Goal: Task Accomplishment & Management: Understand process/instructions

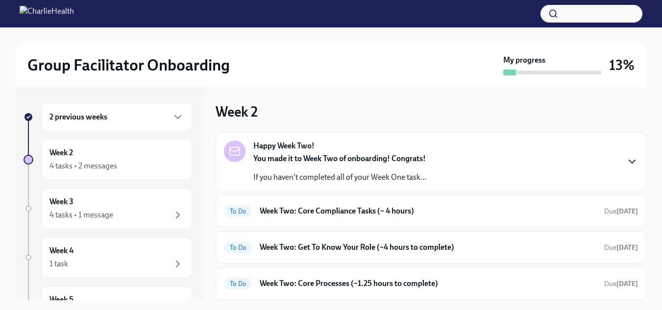
click at [628, 159] on icon "button" at bounding box center [632, 162] width 12 height 12
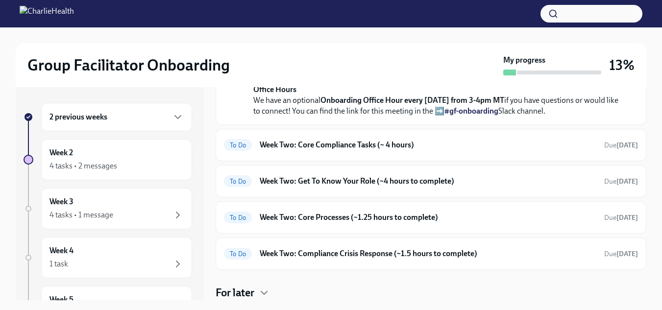
scroll to position [407, 0]
click at [172, 116] on icon "button" at bounding box center [178, 117] width 12 height 12
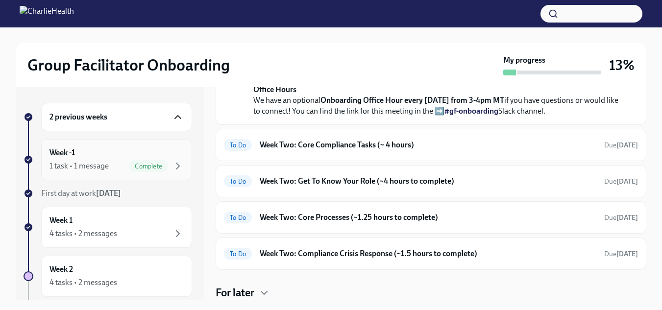
click at [103, 161] on div "1 task • 1 message" at bounding box center [78, 166] width 59 height 11
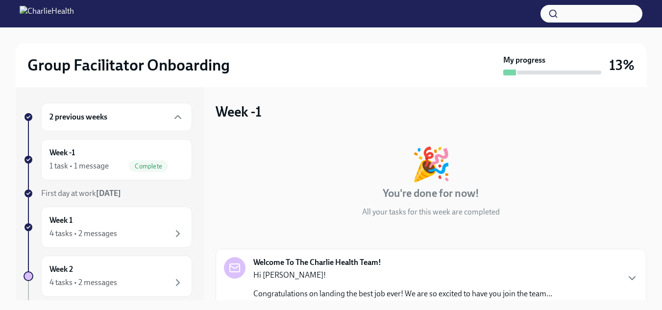
click at [149, 114] on div "2 previous weeks" at bounding box center [116, 117] width 134 height 12
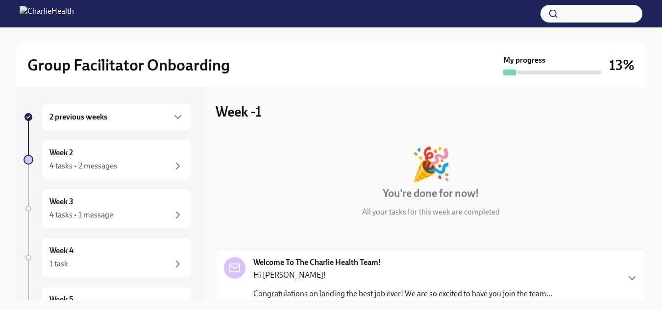
click at [149, 115] on div "2 previous weeks" at bounding box center [116, 117] width 134 height 12
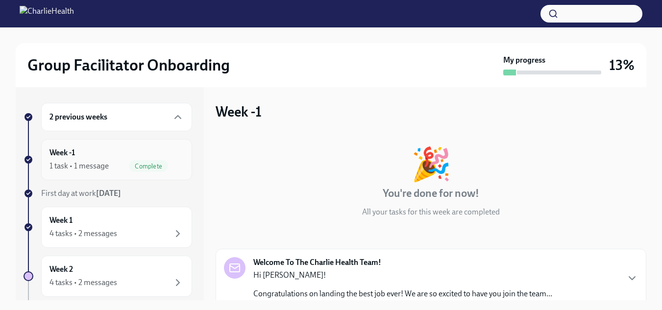
click at [75, 155] on h6 "Week -1" at bounding box center [61, 152] width 25 height 11
click at [70, 224] on h6 "Week 1" at bounding box center [60, 220] width 23 height 11
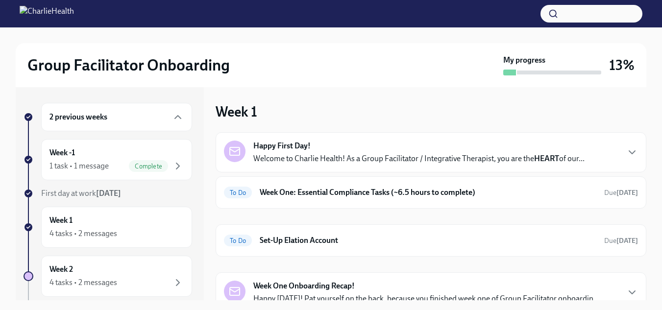
click at [617, 150] on div "Happy First Day! Welcome to Charlie Health! As a Group Facilitator / Integrativ…" at bounding box center [431, 153] width 414 height 24
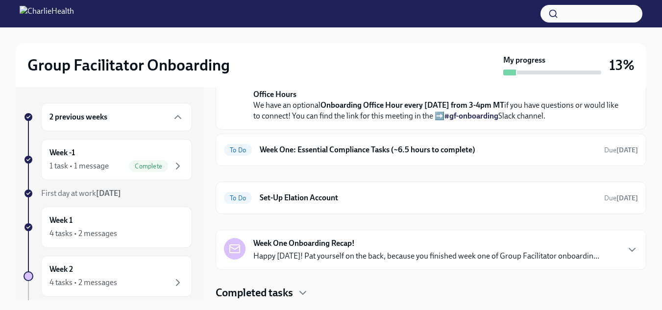
scroll to position [453, 0]
click at [315, 203] on h6 "Set-Up Elation Account" at bounding box center [428, 198] width 337 height 11
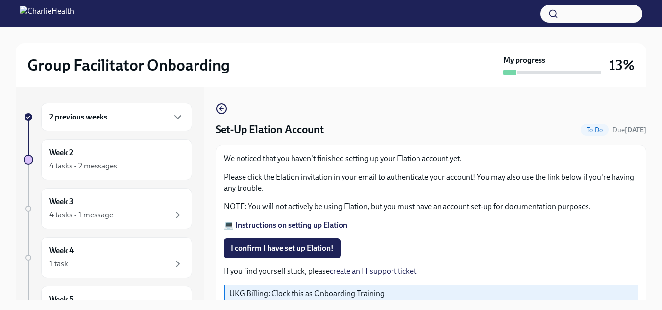
click at [321, 227] on strong "💻 Instructions on setting up Elation" at bounding box center [285, 224] width 123 height 9
click at [172, 116] on icon "button" at bounding box center [178, 117] width 12 height 12
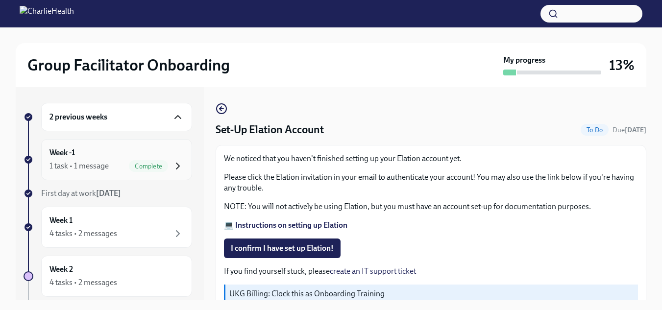
click at [172, 163] on icon "button" at bounding box center [178, 166] width 12 height 12
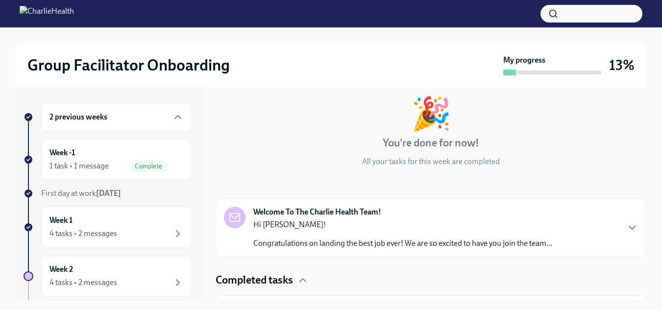
scroll to position [78, 0]
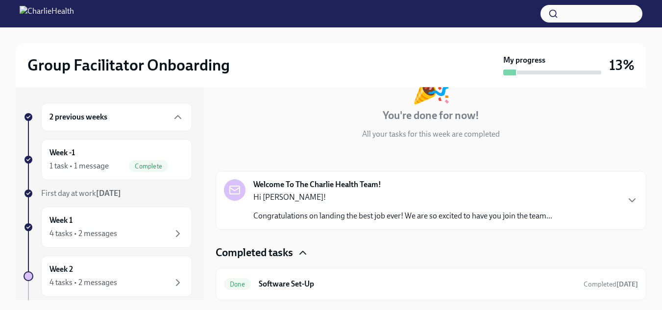
click at [303, 251] on icon "button" at bounding box center [303, 253] width 12 height 12
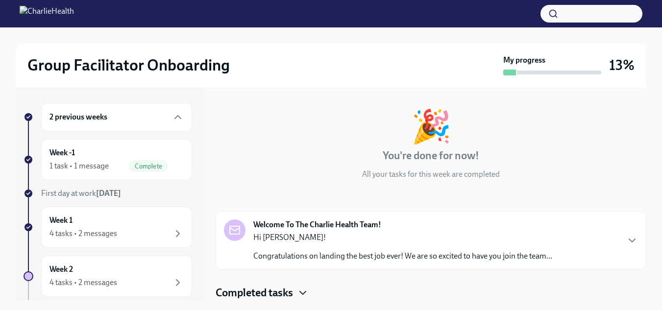
scroll to position [38, 0]
click at [296, 293] on div "Completed tasks" at bounding box center [431, 293] width 431 height 15
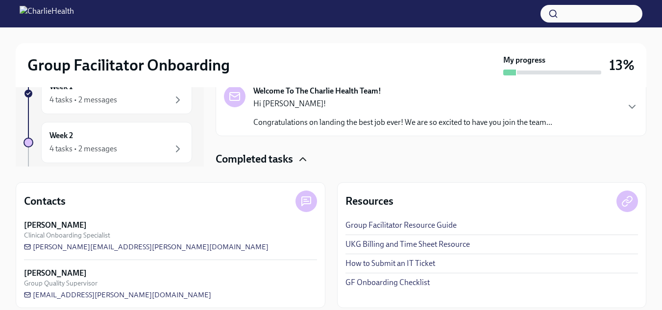
scroll to position [144, 0]
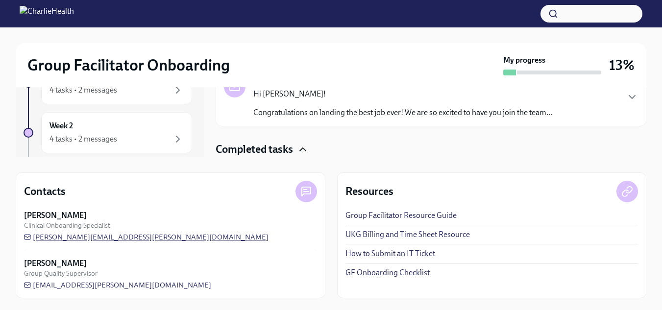
click at [120, 239] on span "[PERSON_NAME][EMAIL_ADDRESS][PERSON_NAME][DOMAIN_NAME]" at bounding box center [146, 237] width 244 height 10
click at [230, 282] on div "[PERSON_NAME] Group Quality Supervisor [EMAIL_ADDRESS][PERSON_NAME][DOMAIN_NAME]" at bounding box center [170, 274] width 293 height 32
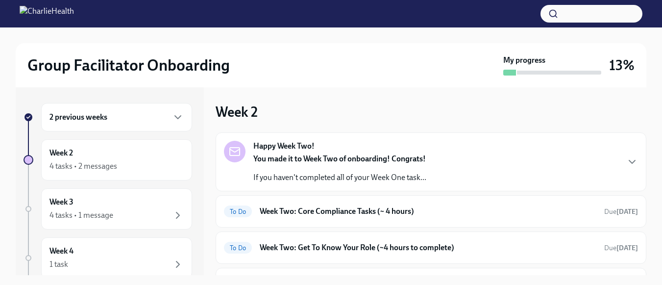
click at [556, 71] on div at bounding box center [559, 73] width 84 height 4
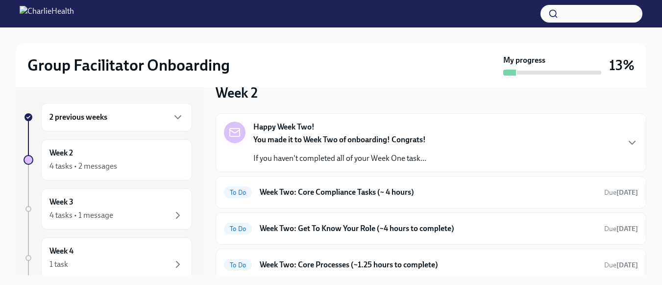
scroll to position [47, 0]
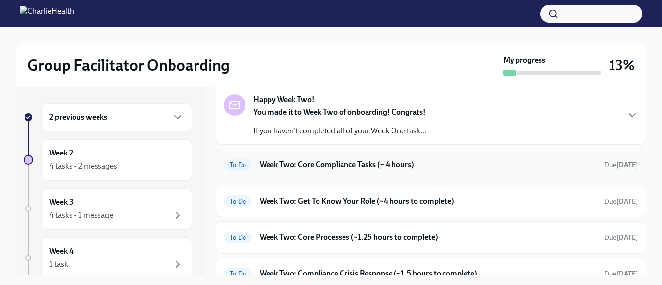
click at [349, 167] on h6 "Week Two: Core Compliance Tasks (~ 4 hours)" at bounding box center [428, 164] width 337 height 11
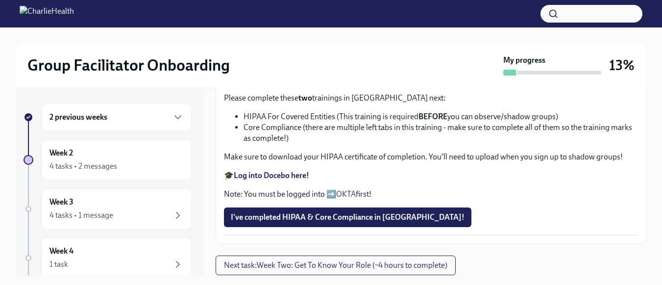
scroll to position [709, 0]
click at [346, 198] on link "OKTA" at bounding box center [346, 193] width 20 height 9
